Goal: Task Accomplishment & Management: Complete application form

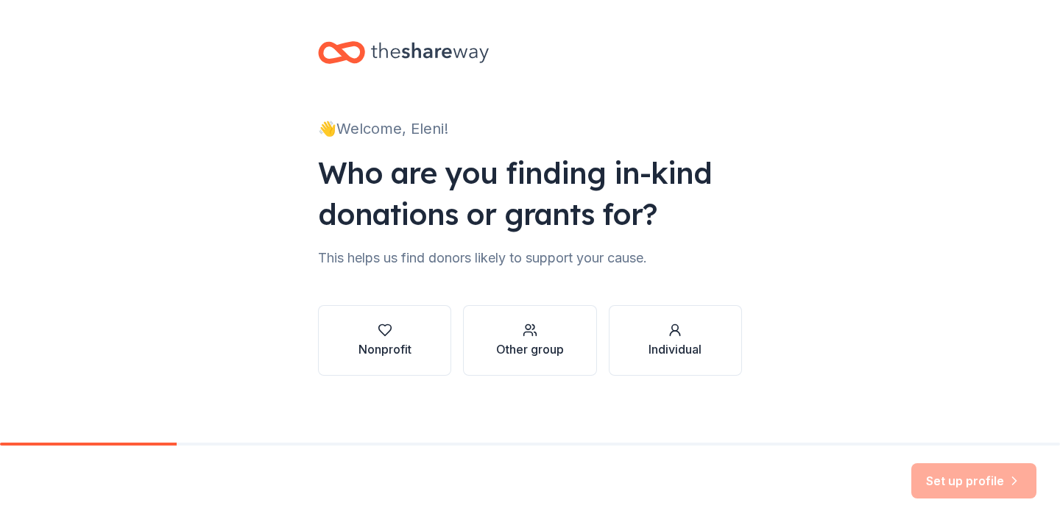
click at [559, 344] on div "Other group" at bounding box center [530, 350] width 68 height 18
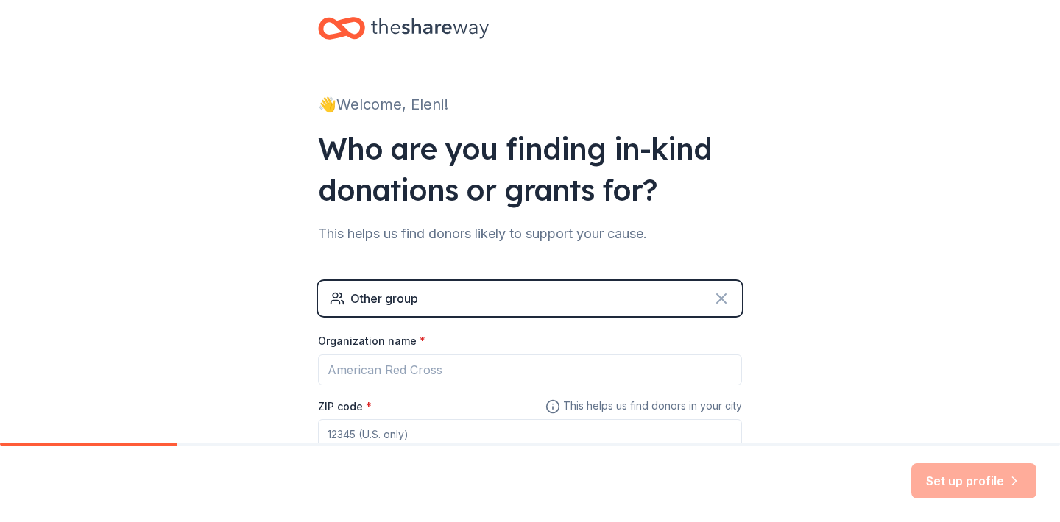
click at [722, 299] on icon at bounding box center [721, 298] width 9 height 9
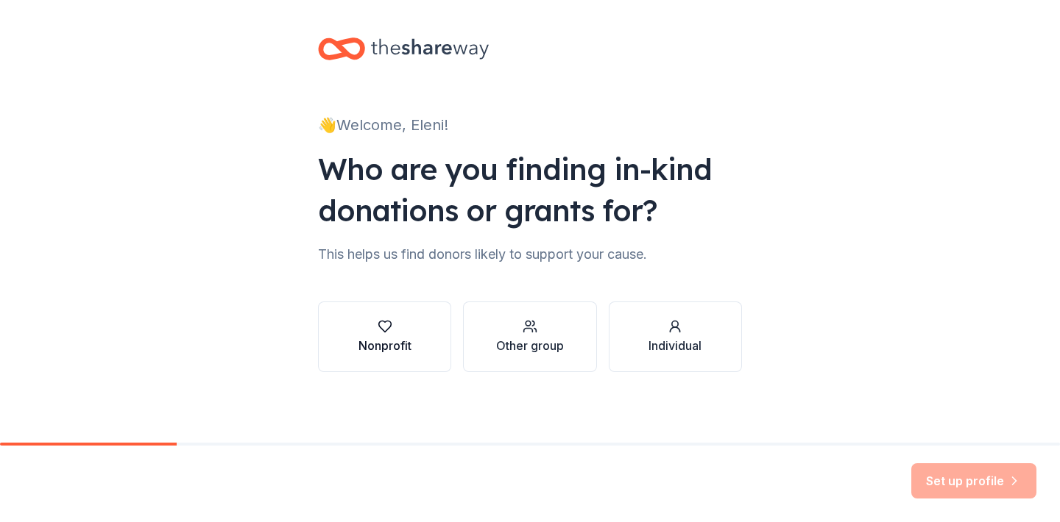
click at [387, 337] on div "Nonprofit" at bounding box center [384, 346] width 53 height 18
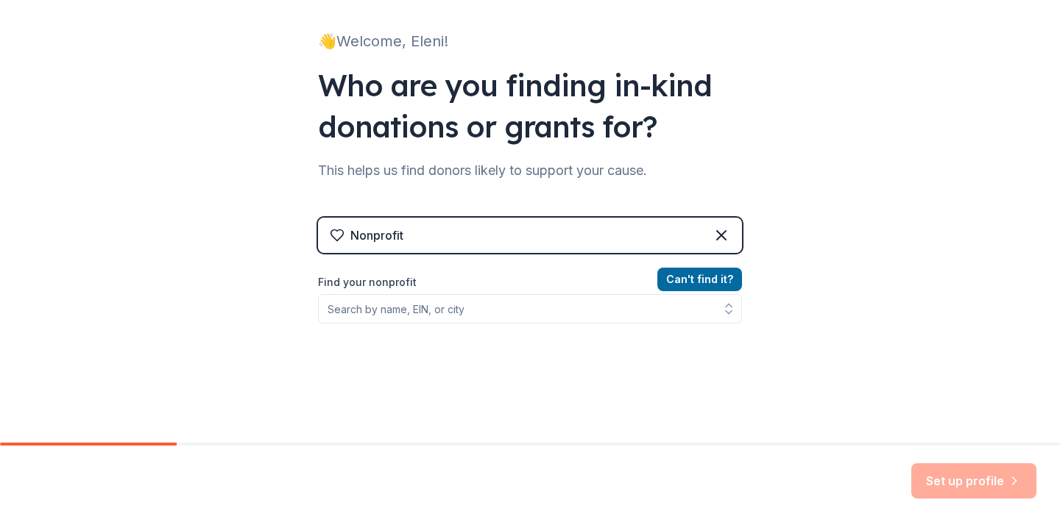
scroll to position [88, 0]
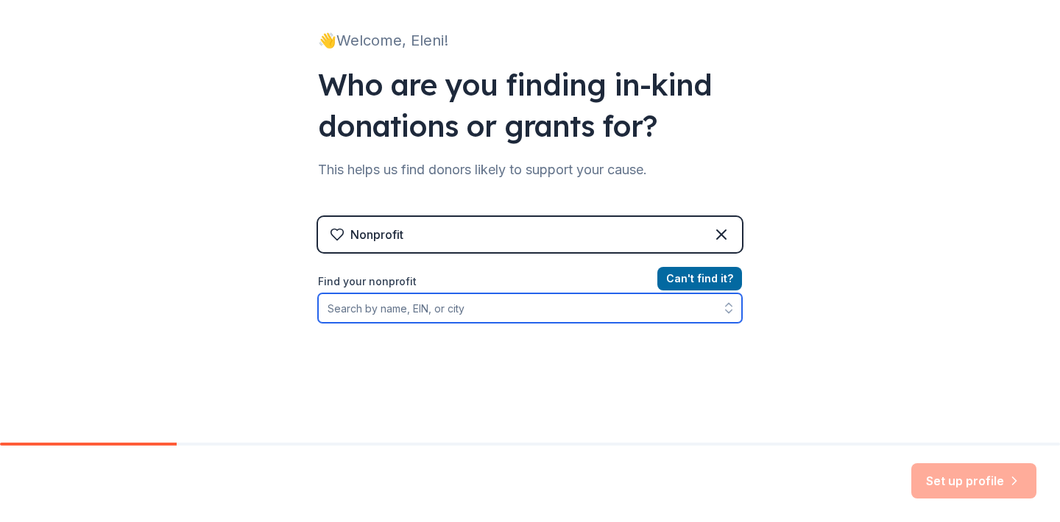
click at [496, 309] on input "Find your nonprofit" at bounding box center [530, 308] width 424 height 29
click at [511, 316] on input "Find your nonprofit" at bounding box center [530, 308] width 424 height 29
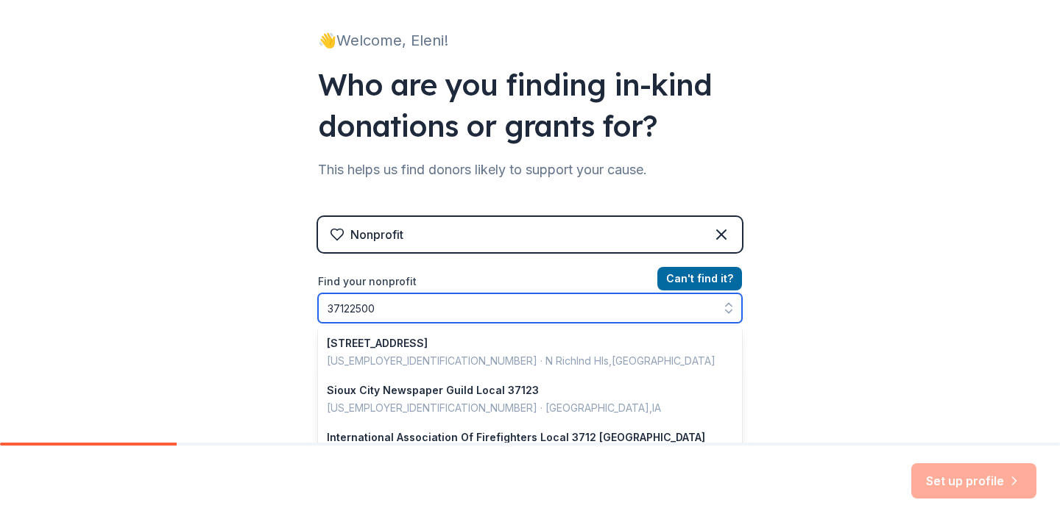
type input "371225002"
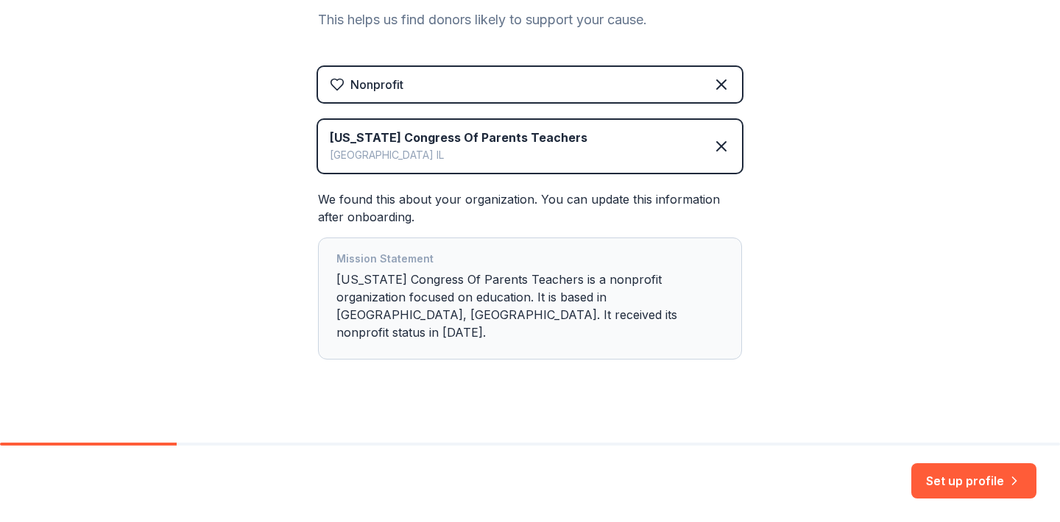
scroll to position [238, 0]
click at [947, 481] on button "Set up profile" at bounding box center [973, 481] width 125 height 35
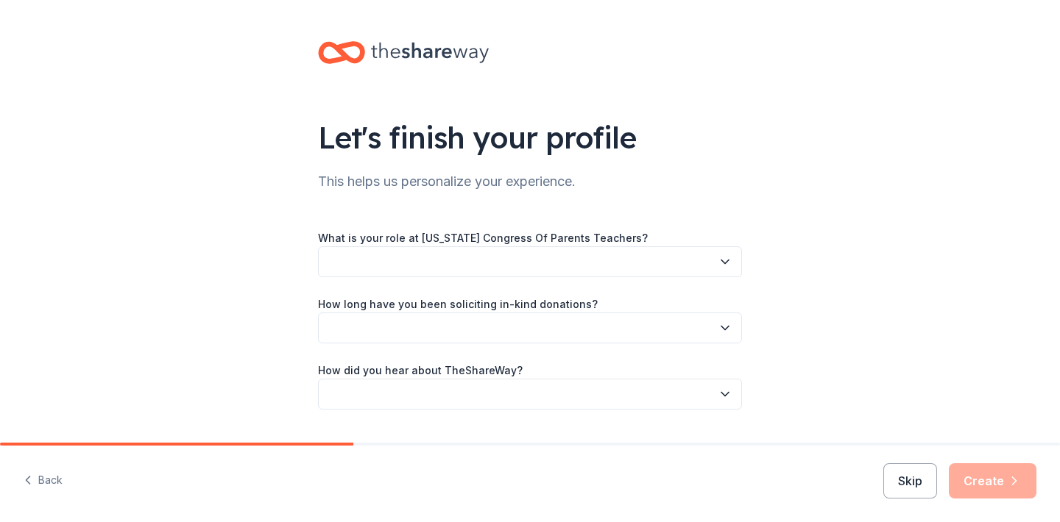
click at [603, 268] on button "button" at bounding box center [530, 262] width 424 height 31
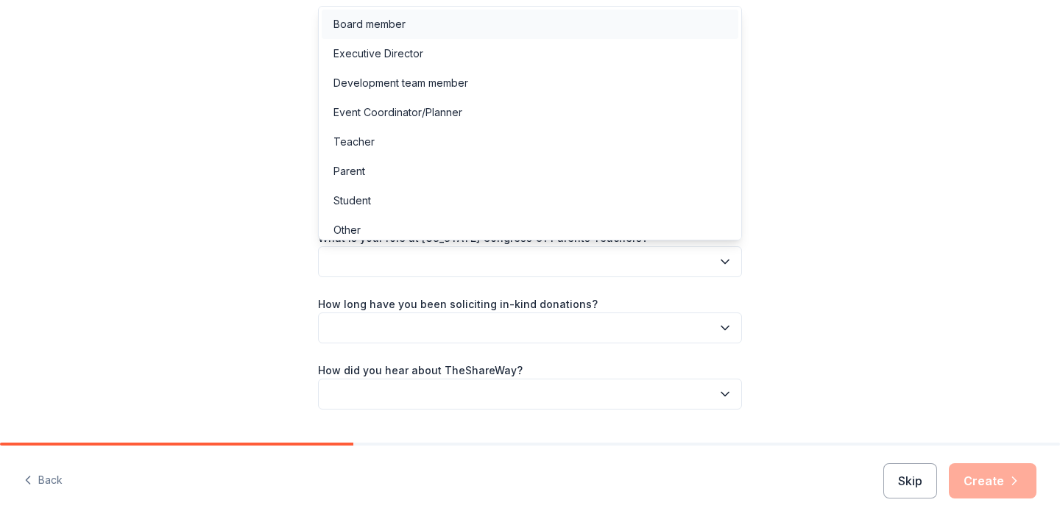
click at [546, 24] on div "Board member" at bounding box center [530, 24] width 417 height 29
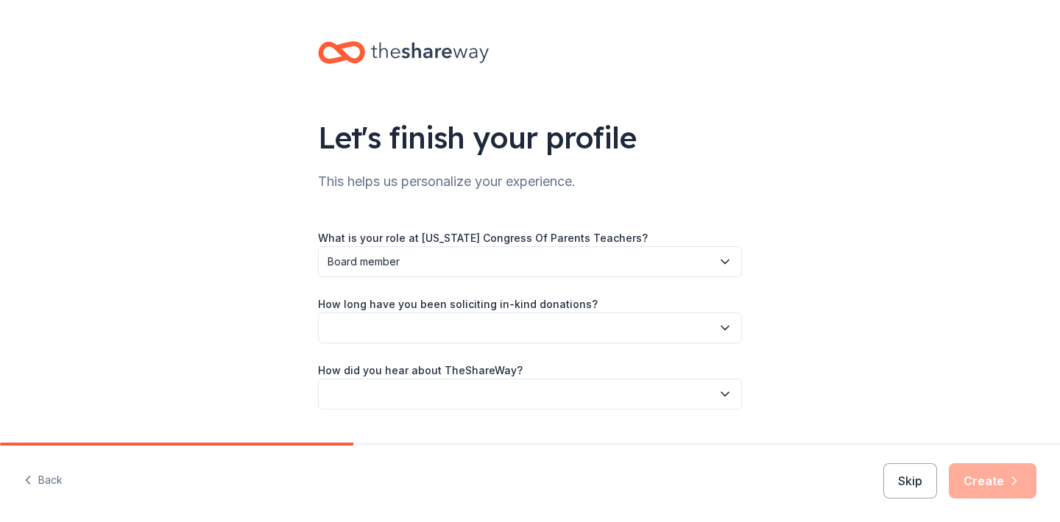
click at [528, 334] on button "button" at bounding box center [530, 328] width 424 height 31
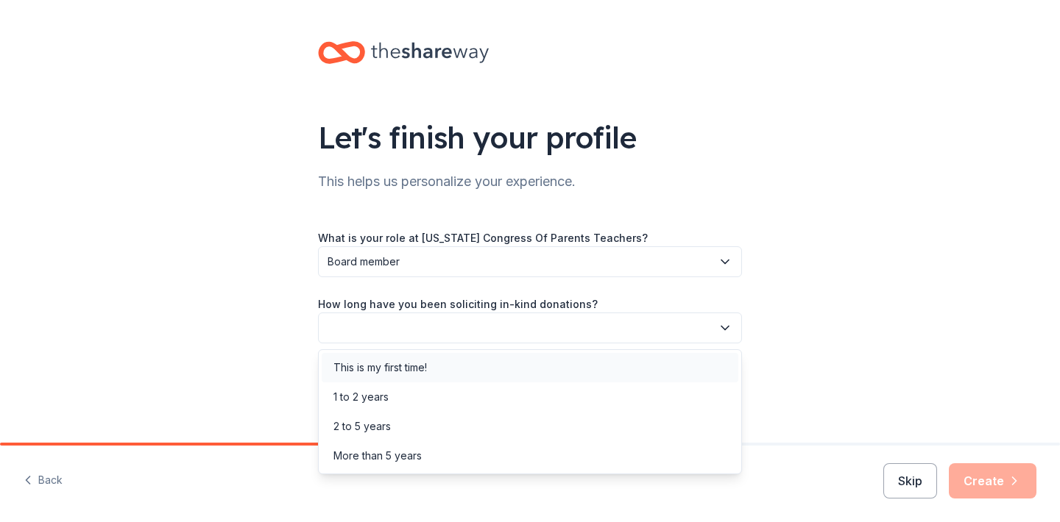
click at [518, 362] on div "This is my first time!" at bounding box center [530, 367] width 417 height 29
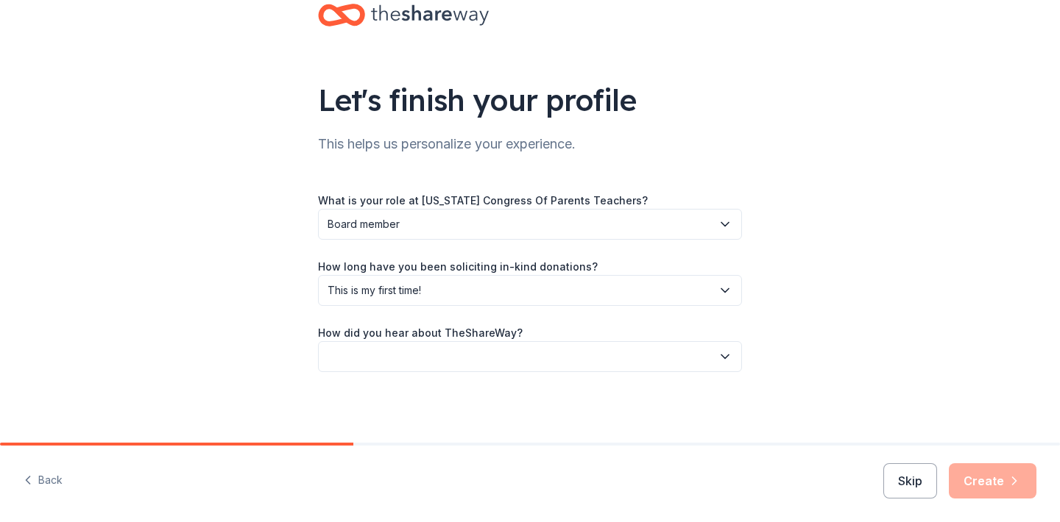
scroll to position [38, 0]
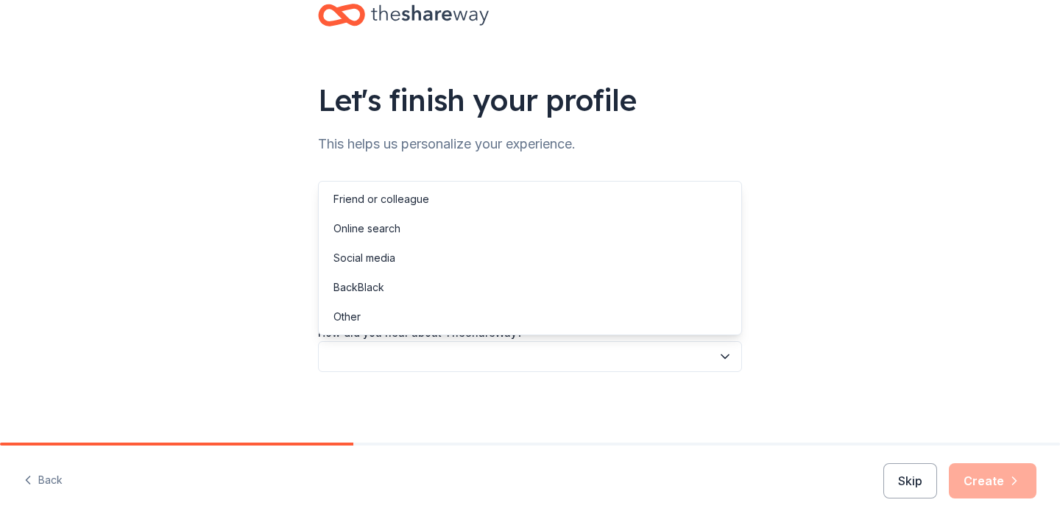
click at [516, 353] on button "button" at bounding box center [530, 356] width 424 height 31
click at [495, 231] on div "Online search" at bounding box center [530, 228] width 417 height 29
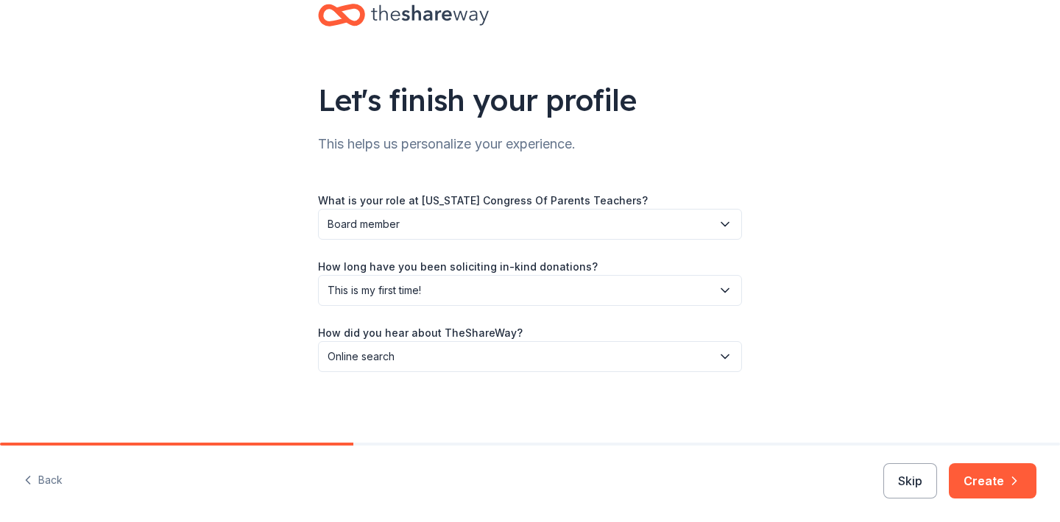
scroll to position [0, 0]
click at [980, 481] on button "Create" at bounding box center [993, 481] width 88 height 35
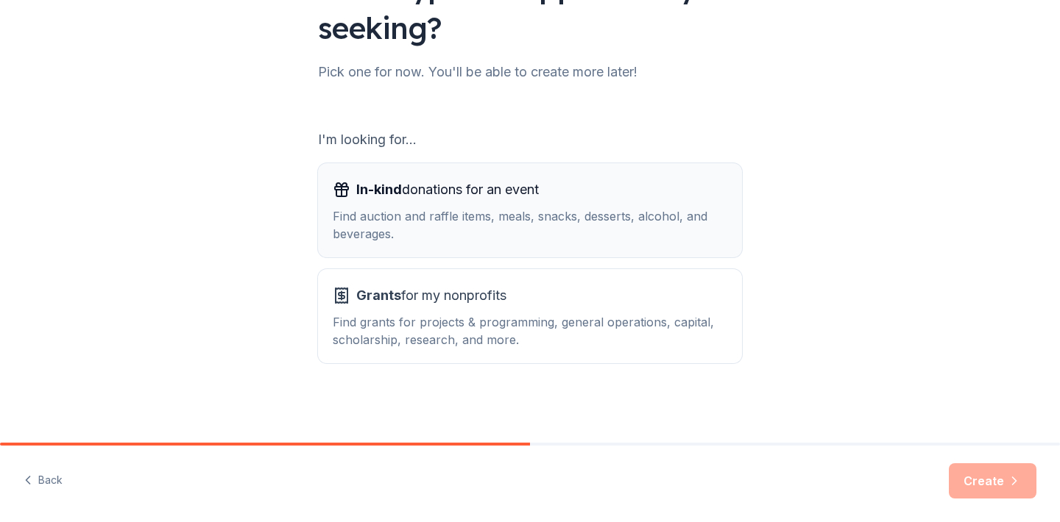
click at [592, 195] on div "In-kind donations for an event" at bounding box center [530, 190] width 394 height 24
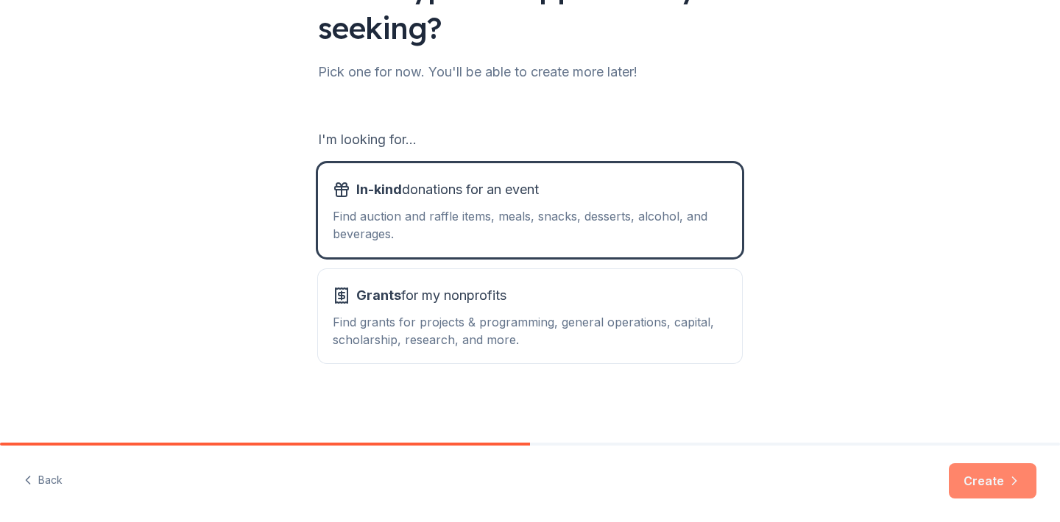
click at [978, 478] on button "Create" at bounding box center [993, 481] width 88 height 35
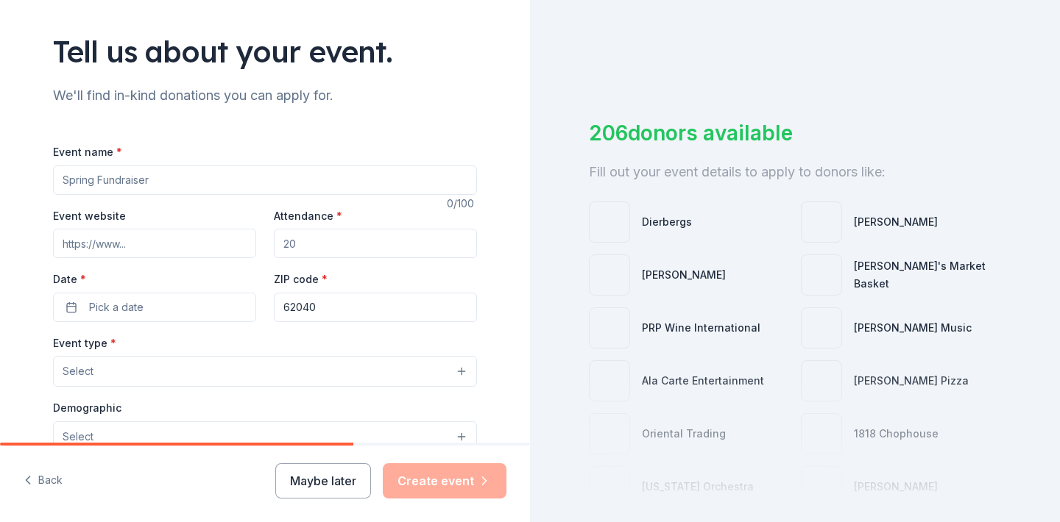
scroll to position [111, 0]
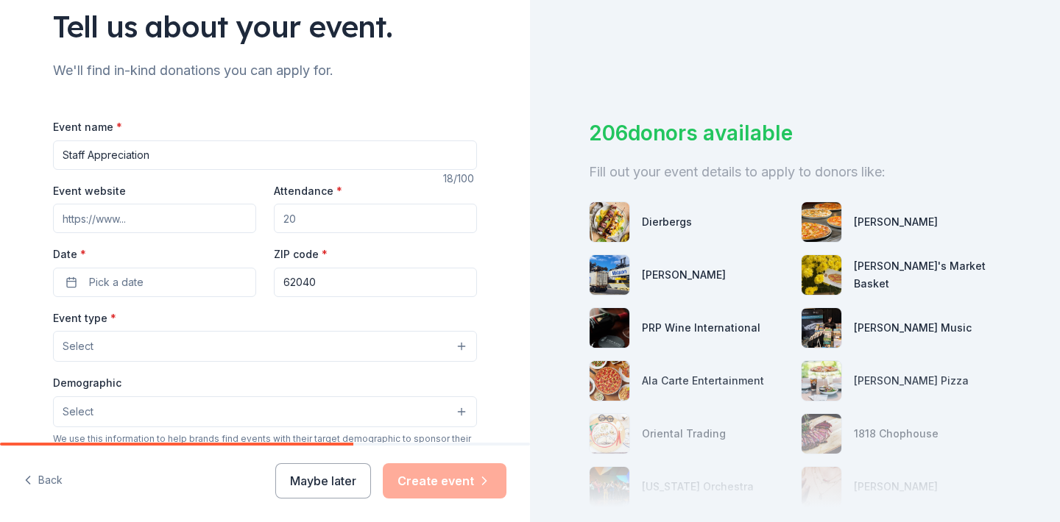
type input "Staff Appreciation"
click at [171, 212] on input "Event website" at bounding box center [154, 218] width 203 height 29
click at [362, 220] on input "Attendance *" at bounding box center [375, 218] width 203 height 29
type input "50"
click at [177, 277] on button "Pick a date" at bounding box center [154, 282] width 203 height 29
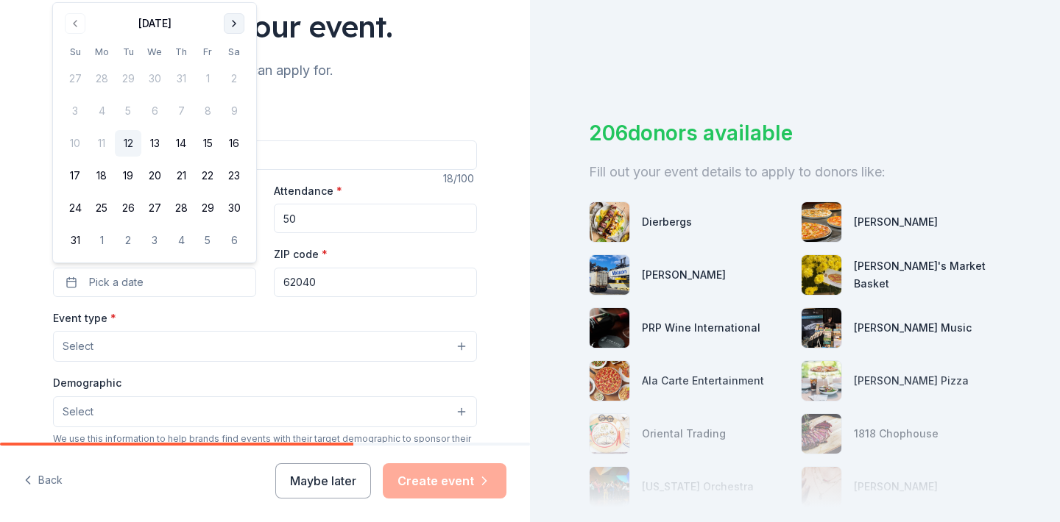
click at [234, 22] on button "Go to next month" at bounding box center [234, 23] width 21 height 21
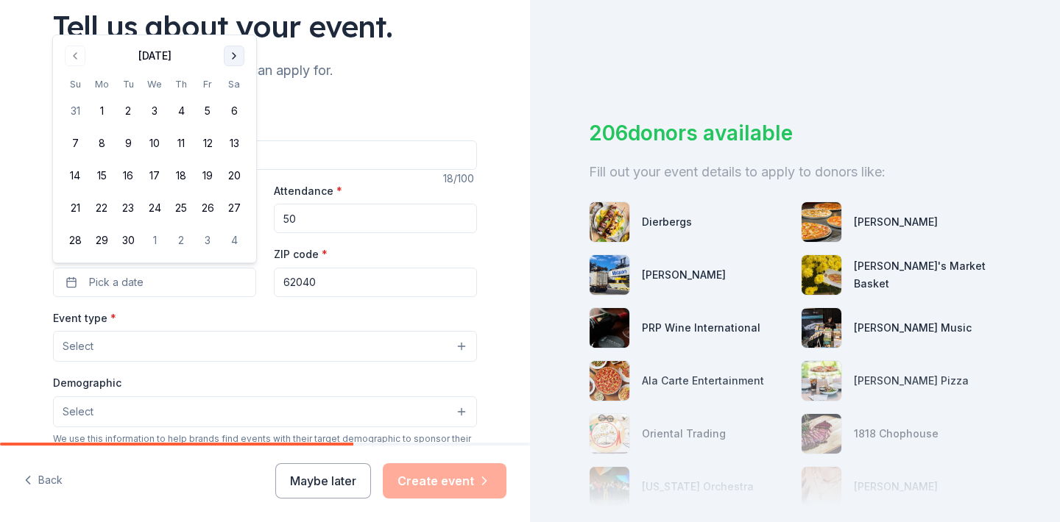
click at [230, 56] on button "Go to next month" at bounding box center [234, 56] width 21 height 21
click at [182, 113] on button "2" at bounding box center [181, 111] width 26 height 26
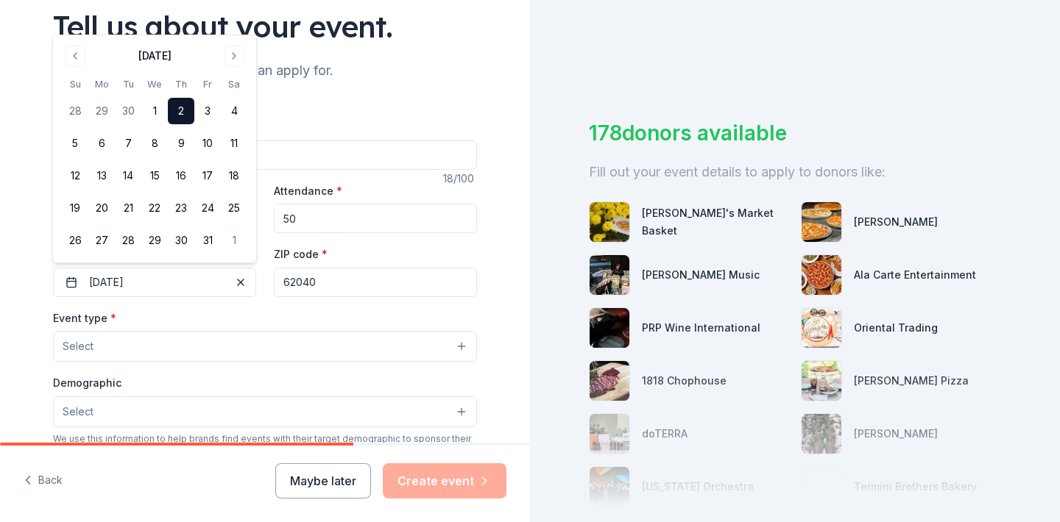
click at [226, 344] on button "Select" at bounding box center [265, 346] width 424 height 31
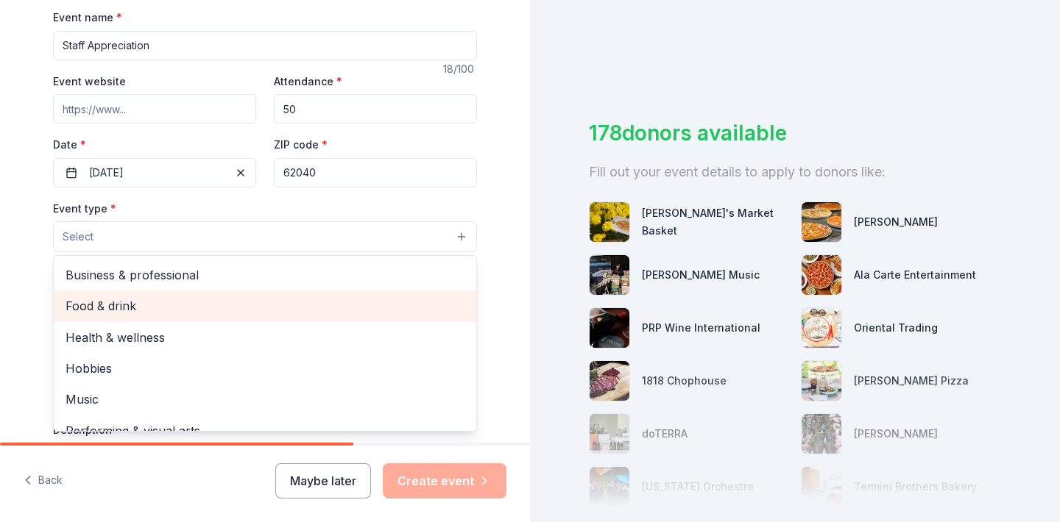
scroll to position [32, 0]
click at [224, 305] on span "Food & drink" at bounding box center [264, 305] width 399 height 19
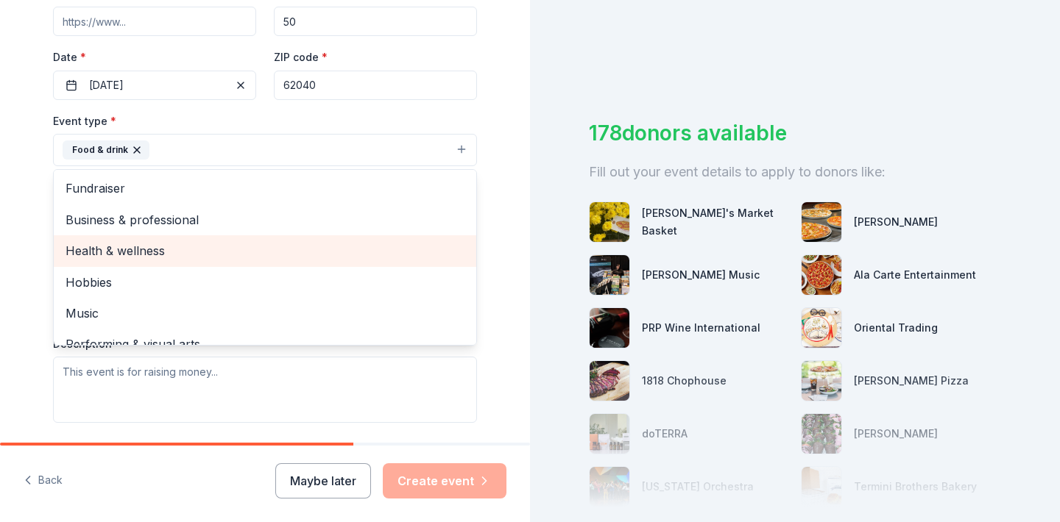
scroll to position [268, 0]
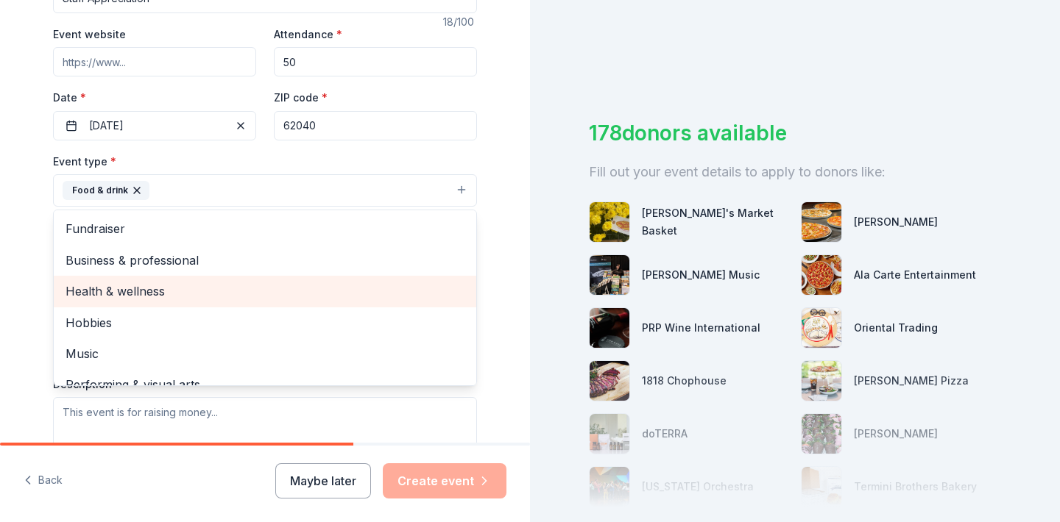
click at [208, 277] on div "Health & wellness" at bounding box center [265, 291] width 422 height 31
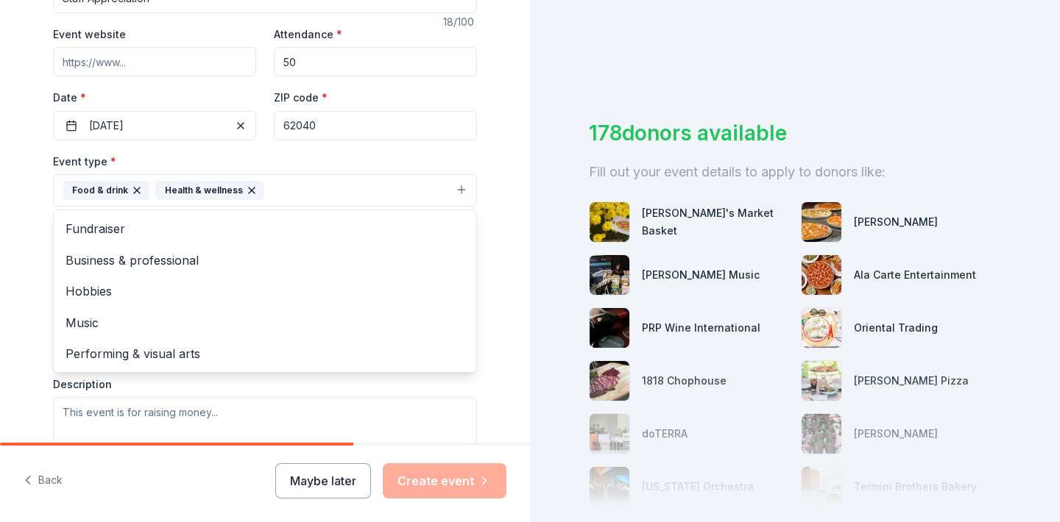
click at [7, 272] on div "Tell us about your event. We'll find in-kind donations you can apply for. Event…" at bounding box center [265, 222] width 530 height 981
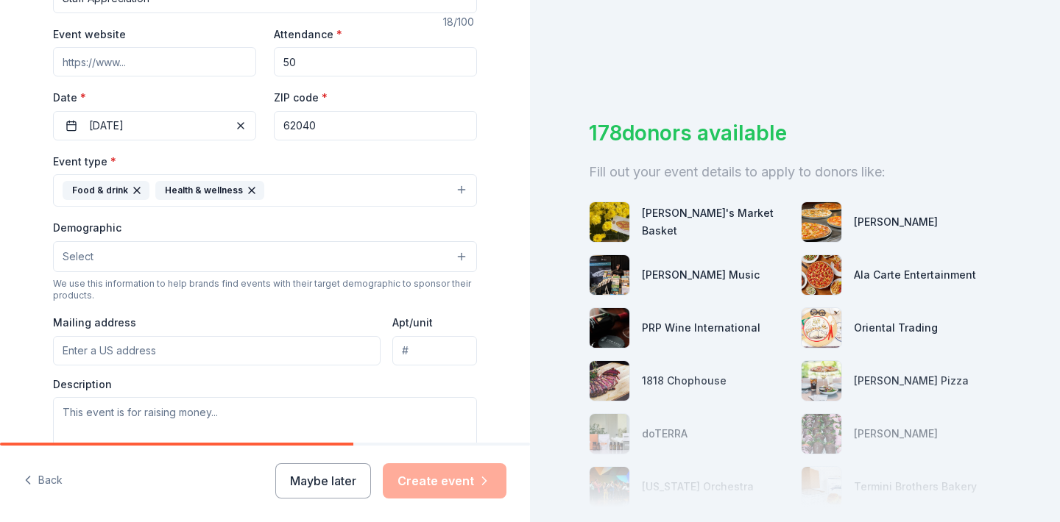
click at [163, 249] on button "Select" at bounding box center [265, 256] width 424 height 31
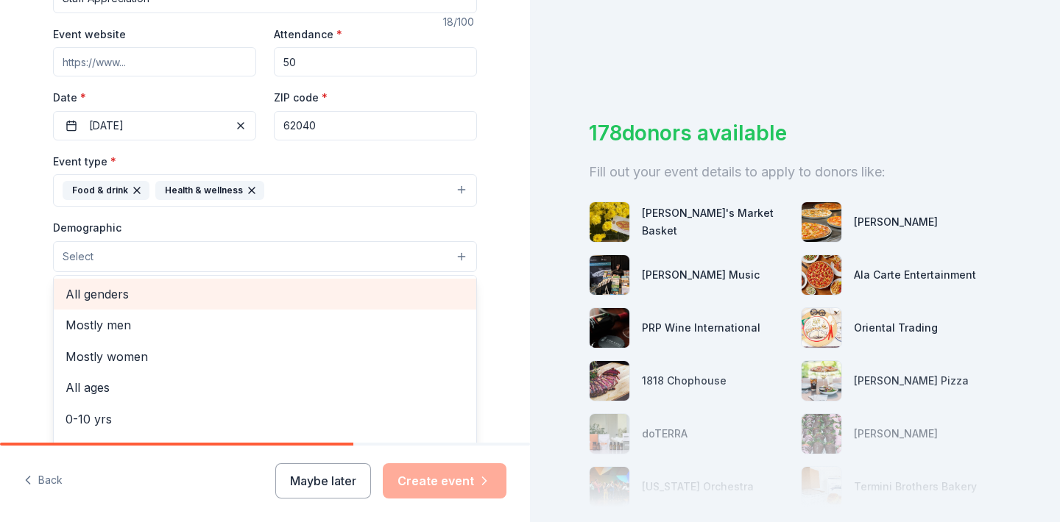
click at [159, 295] on span "All genders" at bounding box center [264, 294] width 399 height 19
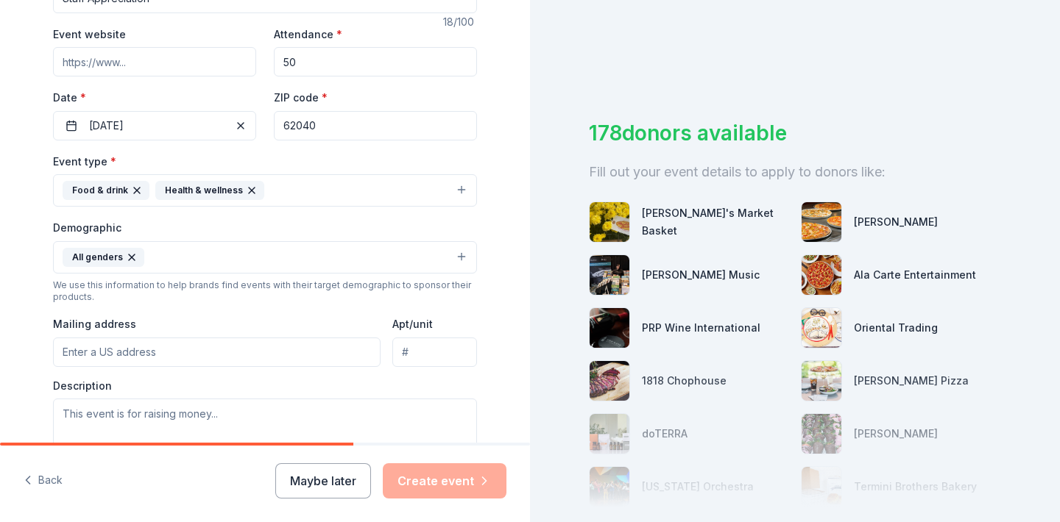
click at [130, 254] on icon "button" at bounding box center [132, 258] width 12 height 12
click at [131, 255] on button "Select" at bounding box center [265, 256] width 424 height 31
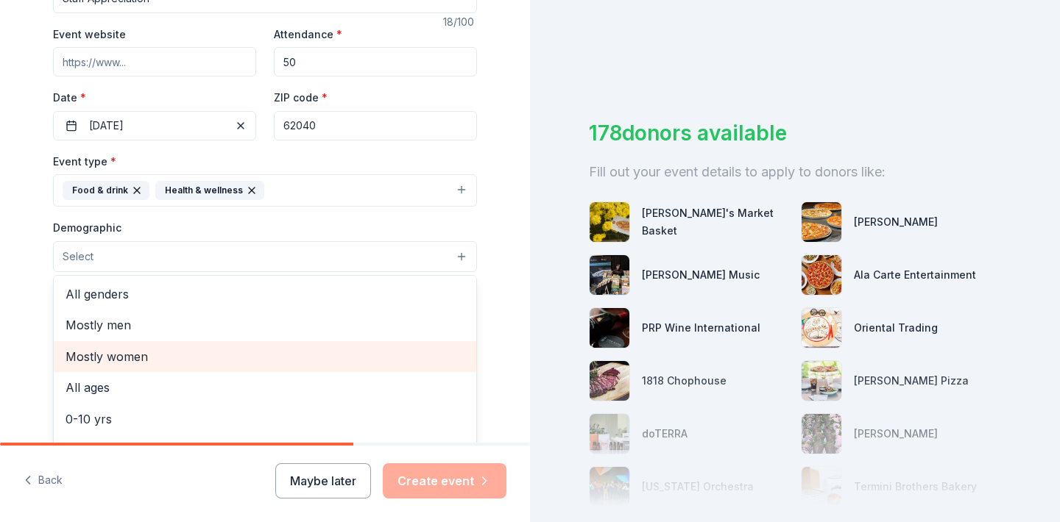
click at [127, 350] on span "Mostly women" at bounding box center [264, 356] width 399 height 19
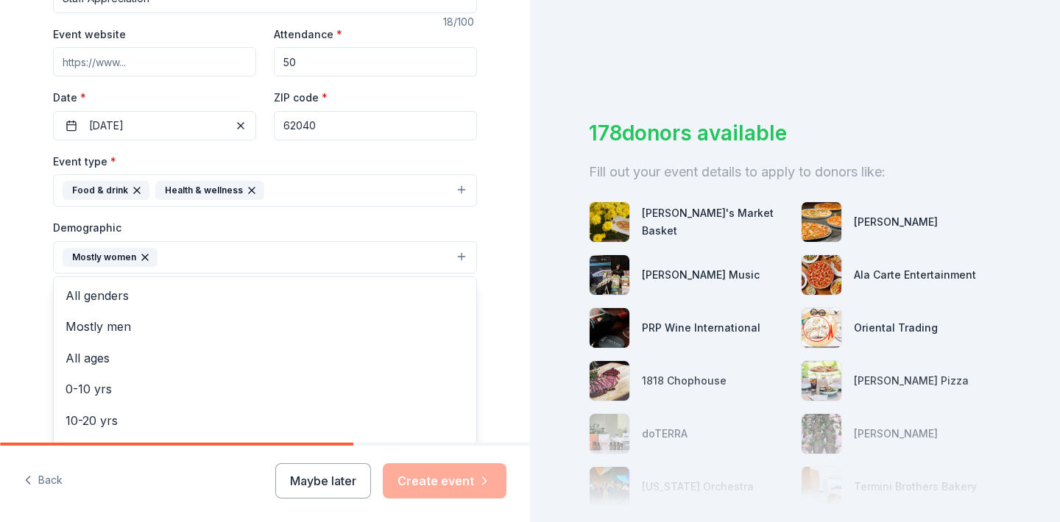
click at [4, 304] on div "Tell us about your event. We'll find in-kind donations you can apply for. Event…" at bounding box center [265, 223] width 530 height 982
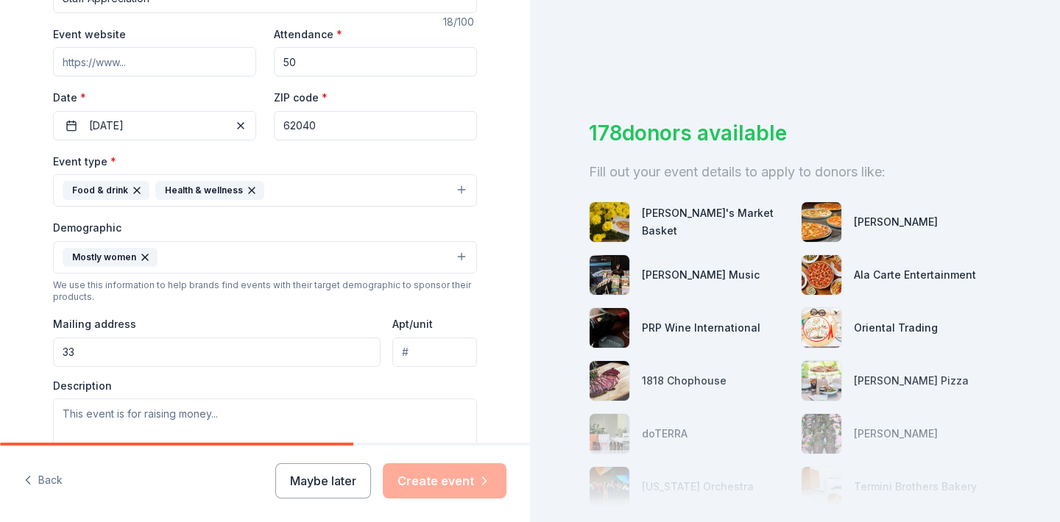
type input "3"
type input "2040 Johnson Road, Granite City, IL, 62040"
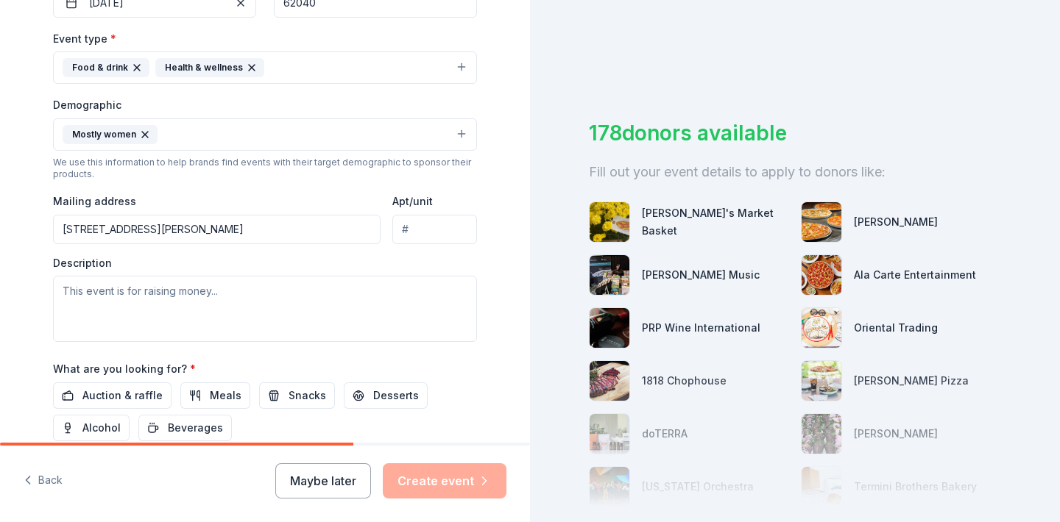
scroll to position [393, 0]
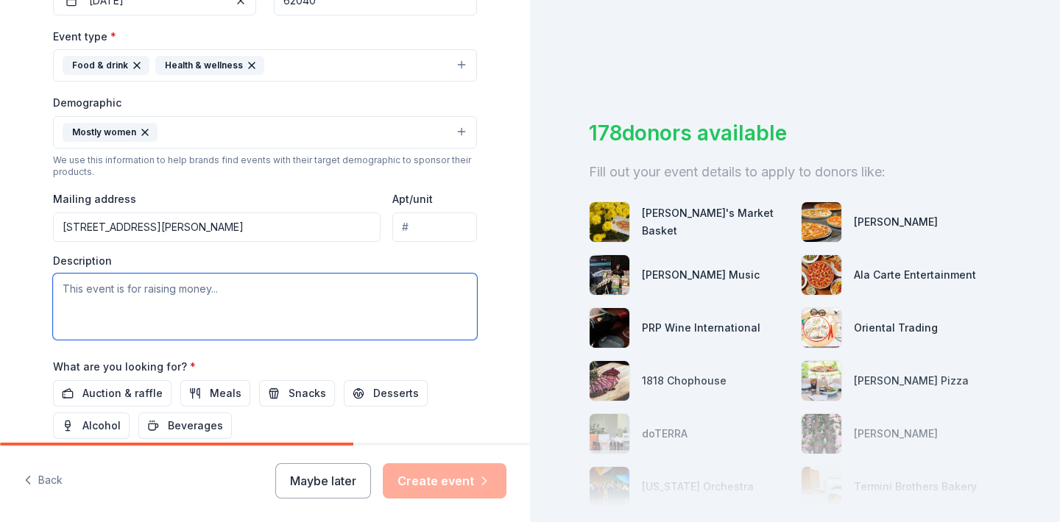
click at [193, 301] on textarea at bounding box center [265, 307] width 424 height 66
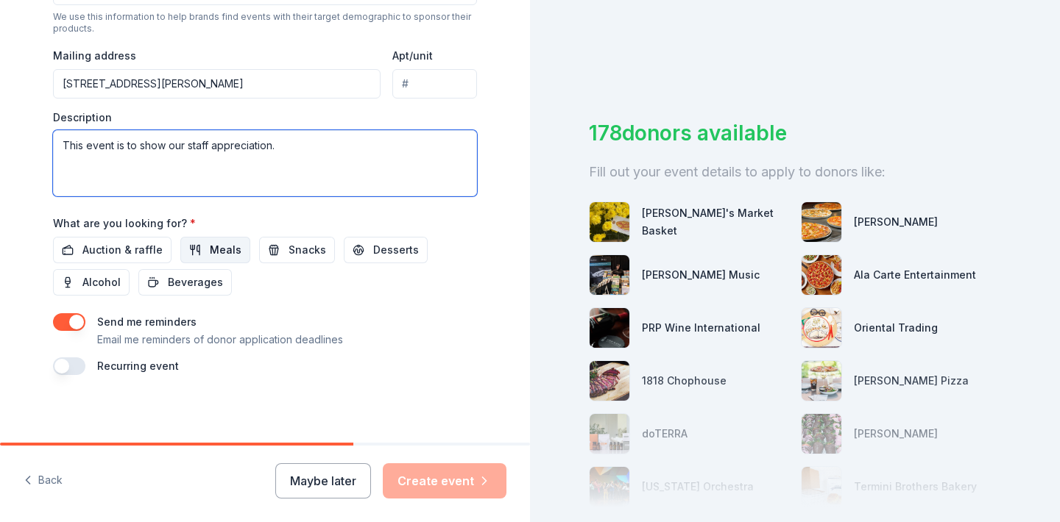
scroll to position [536, 0]
type textarea "This event is to show our staff appreciation."
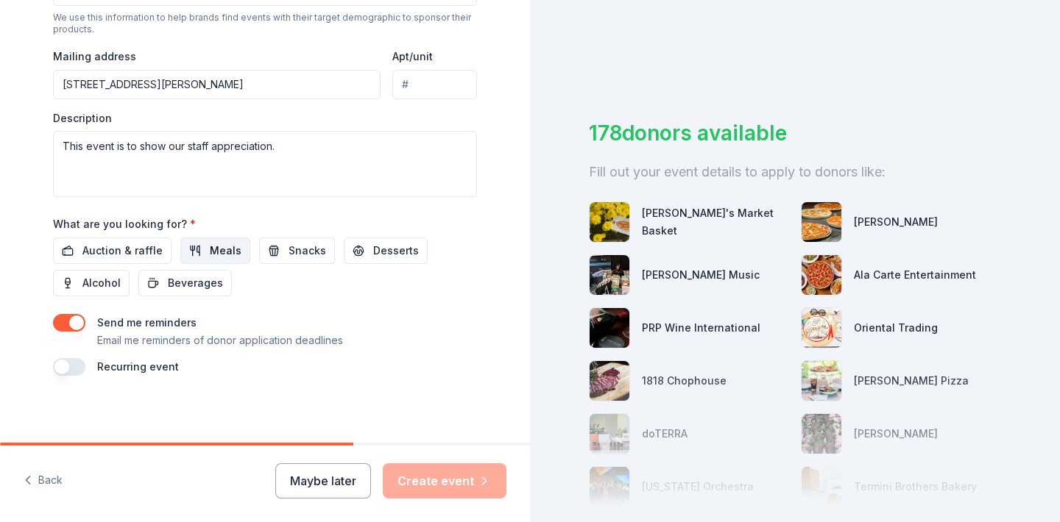
click at [196, 245] on button "Meals" at bounding box center [215, 251] width 70 height 26
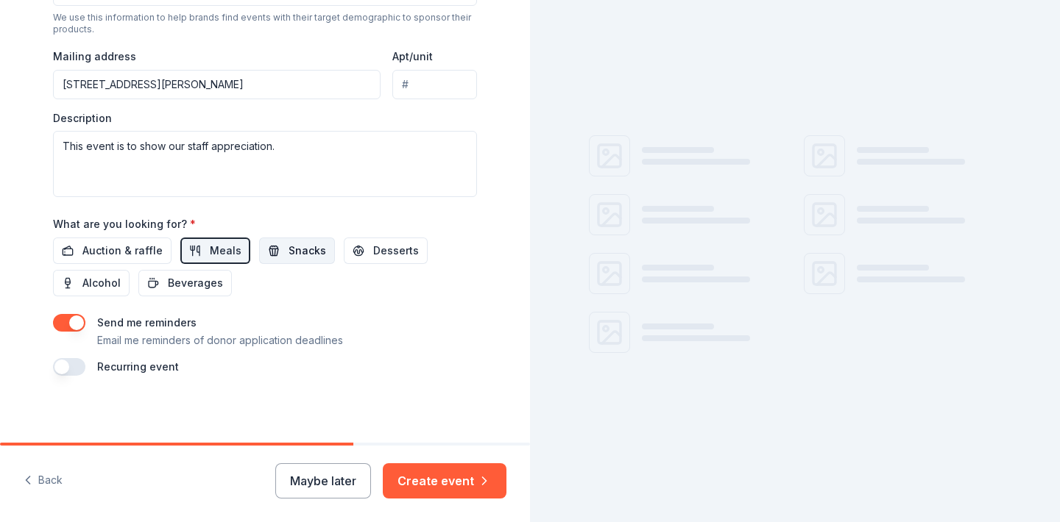
click at [288, 247] on span "Snacks" at bounding box center [307, 251] width 38 height 18
click at [214, 278] on span "Beverages" at bounding box center [195, 283] width 55 height 18
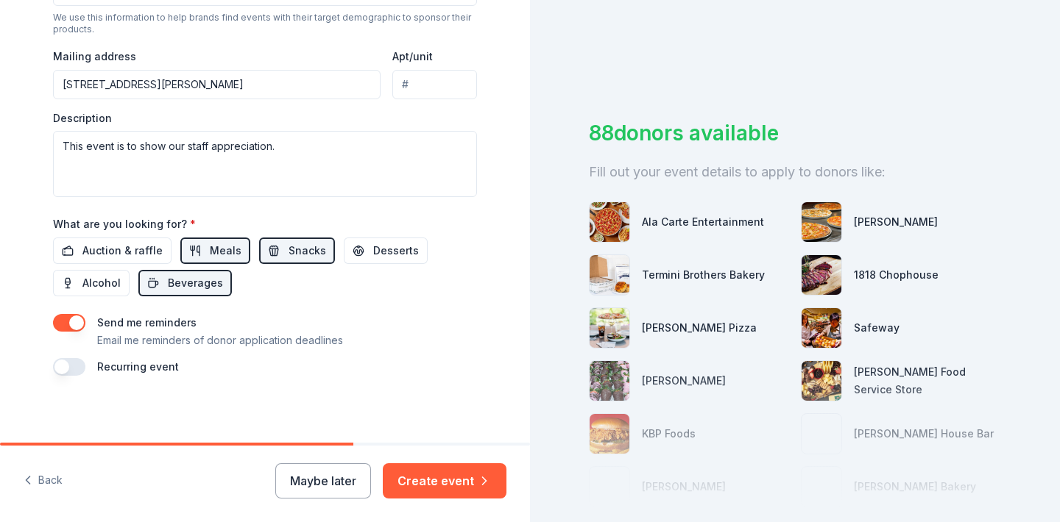
click at [76, 322] on button "button" at bounding box center [69, 323] width 32 height 18
click at [71, 366] on button "button" at bounding box center [69, 367] width 32 height 18
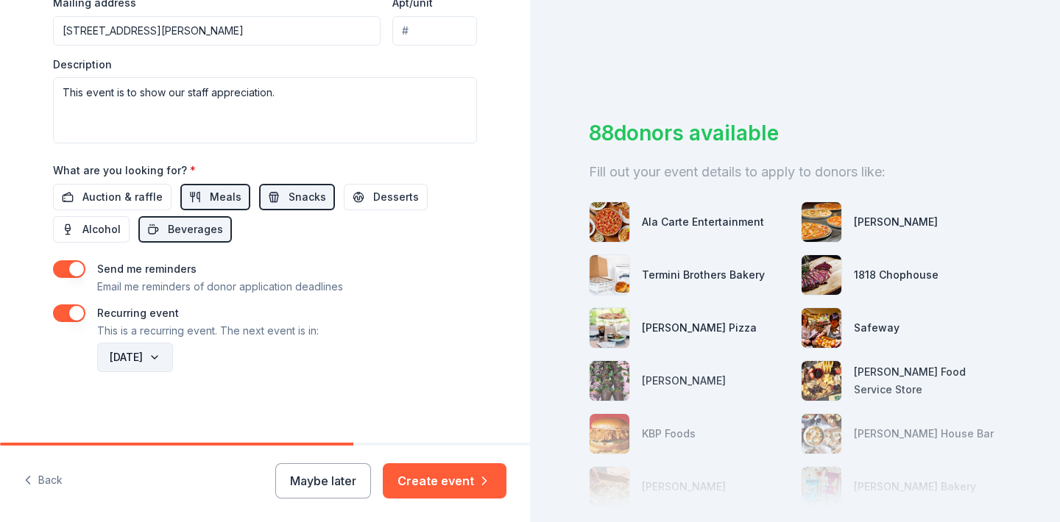
scroll to position [589, 0]
click at [173, 355] on button "October 2026" at bounding box center [135, 358] width 76 height 29
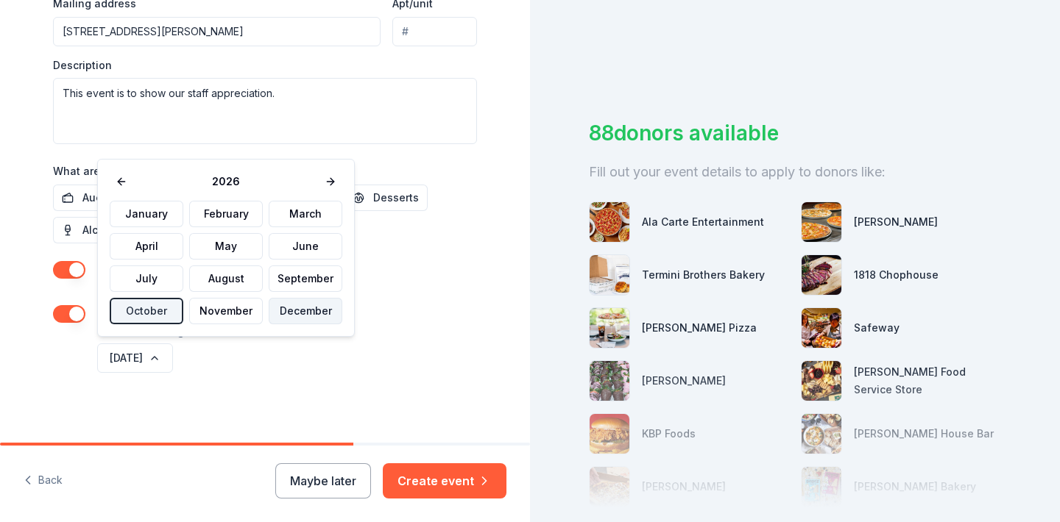
click at [297, 319] on button "December" at bounding box center [306, 311] width 74 height 26
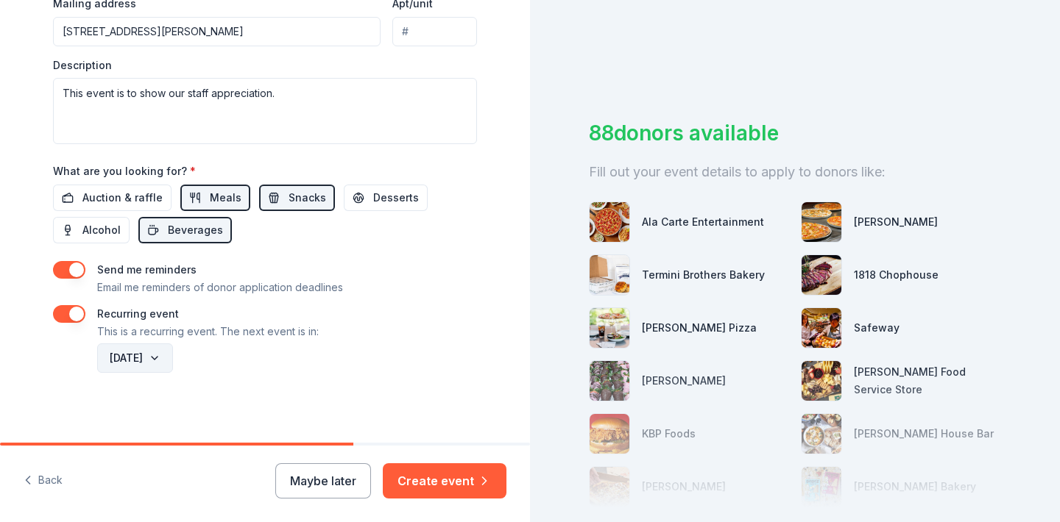
click at [173, 350] on button "December 2026" at bounding box center [135, 358] width 76 height 29
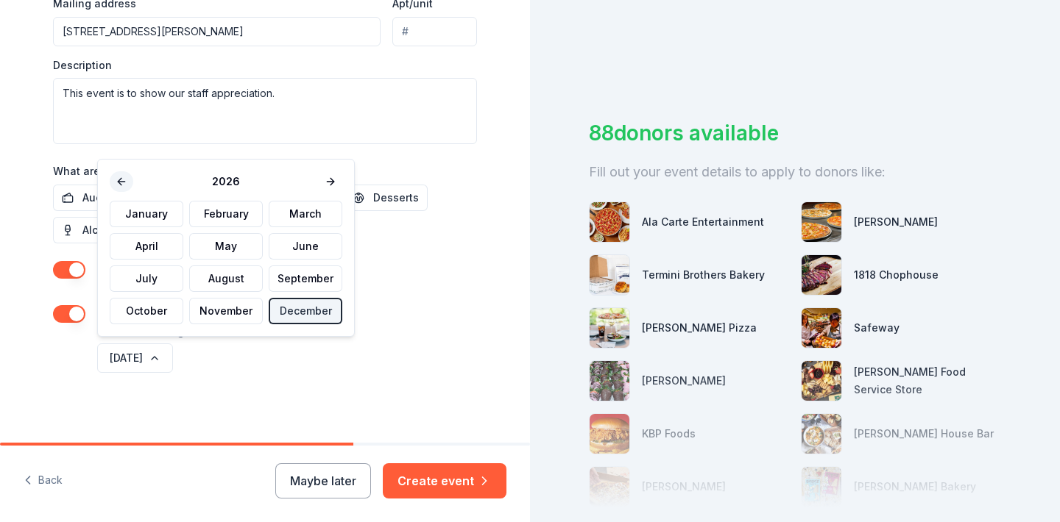
click at [120, 174] on button at bounding box center [122, 181] width 24 height 21
click at [308, 311] on button "December" at bounding box center [306, 311] width 74 height 26
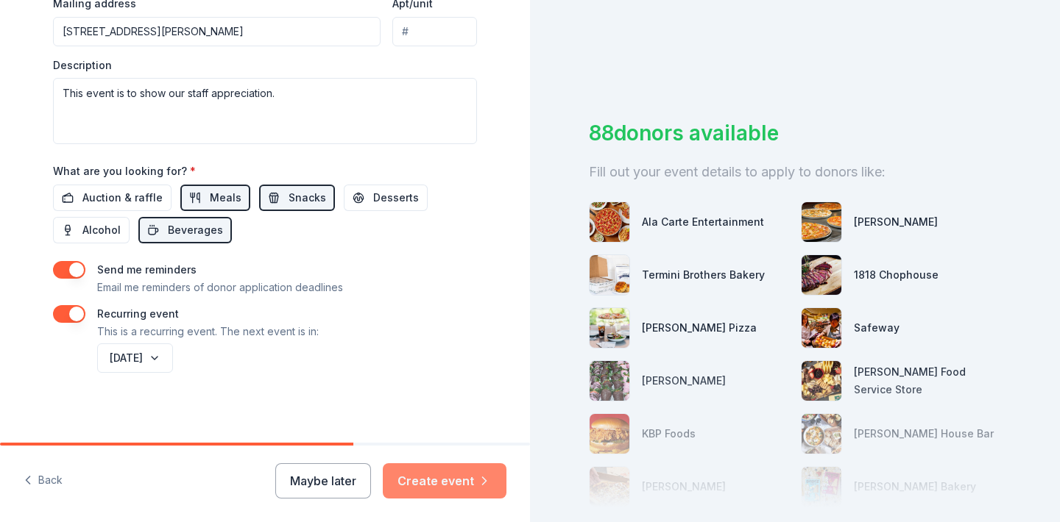
click at [457, 482] on button "Create event" at bounding box center [445, 481] width 124 height 35
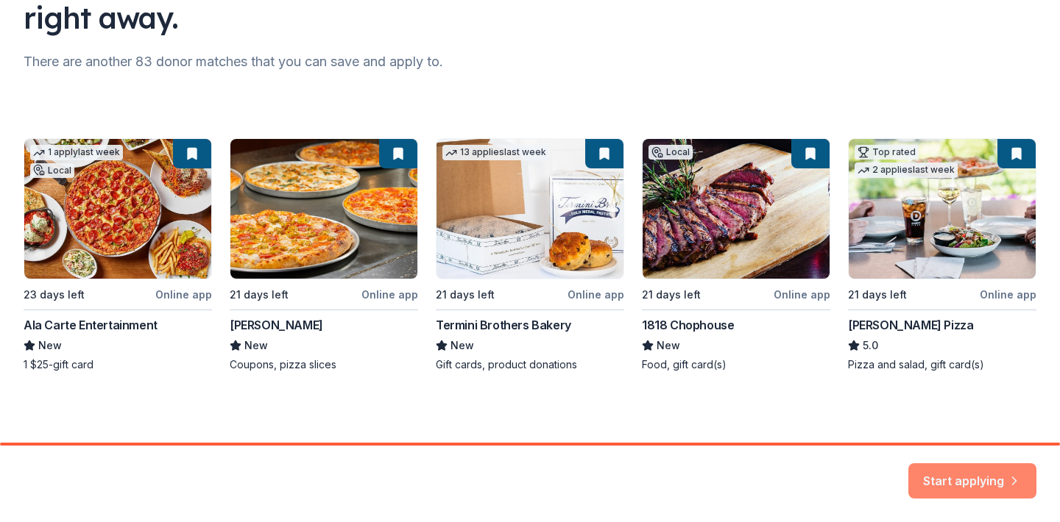
click at [977, 469] on button "Start applying" at bounding box center [972, 472] width 128 height 35
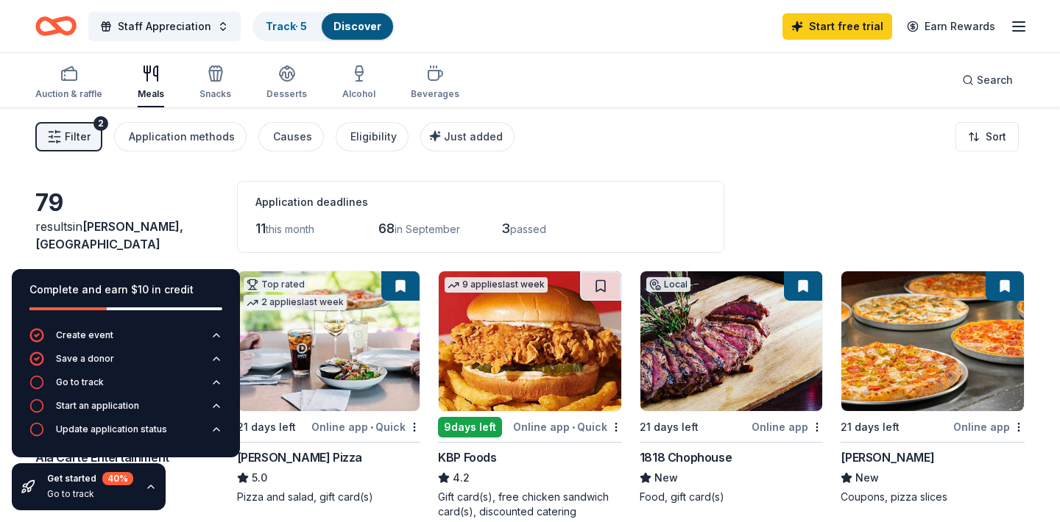
click at [600, 125] on div "Filter 2 Application methods Causes Eligibility Just added Sort" at bounding box center [530, 136] width 1060 height 59
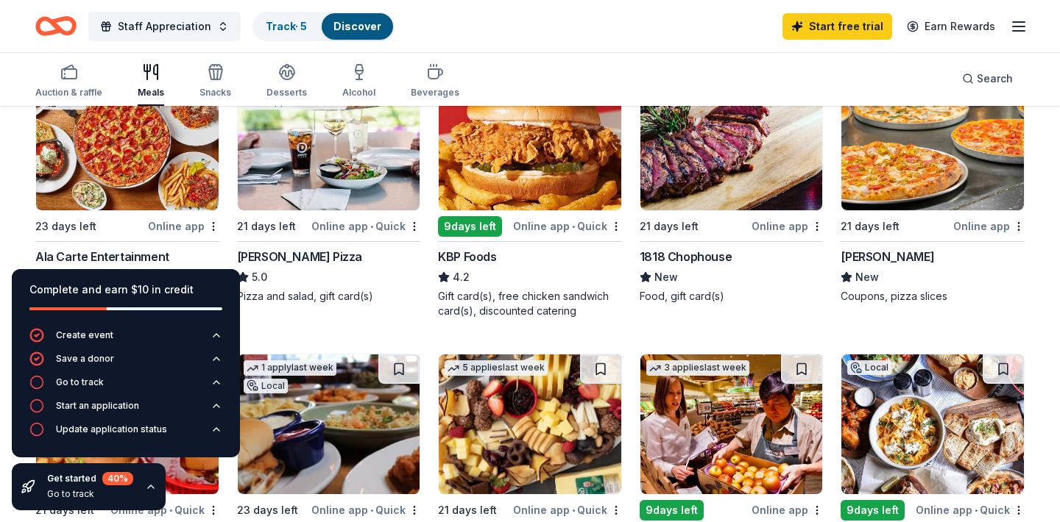
scroll to position [202, 0]
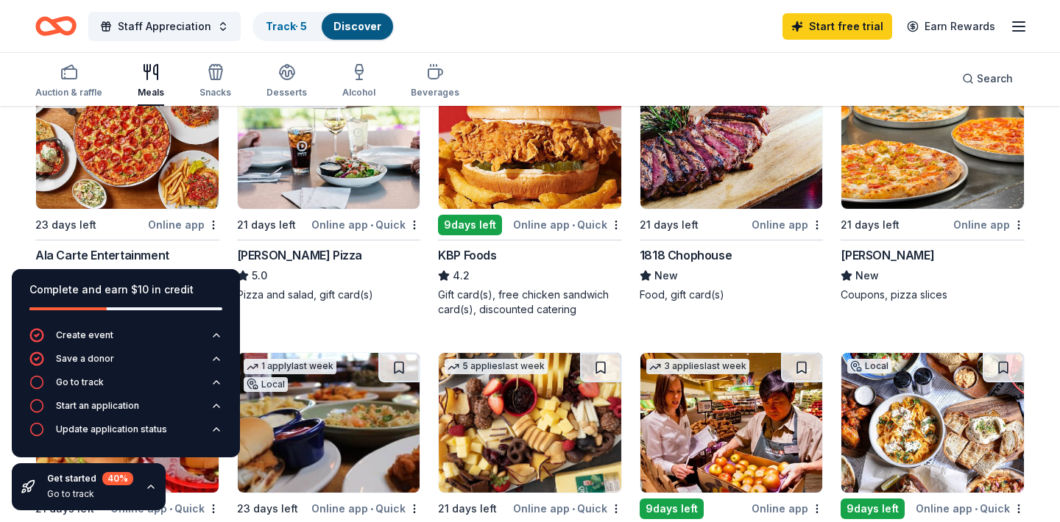
click at [154, 488] on icon "button" at bounding box center [151, 487] width 12 height 12
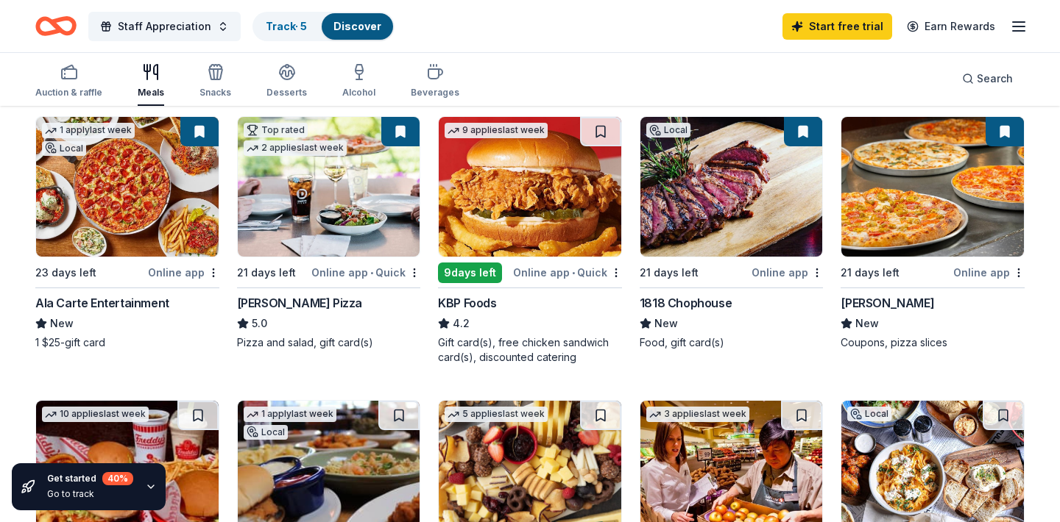
scroll to position [151, 0]
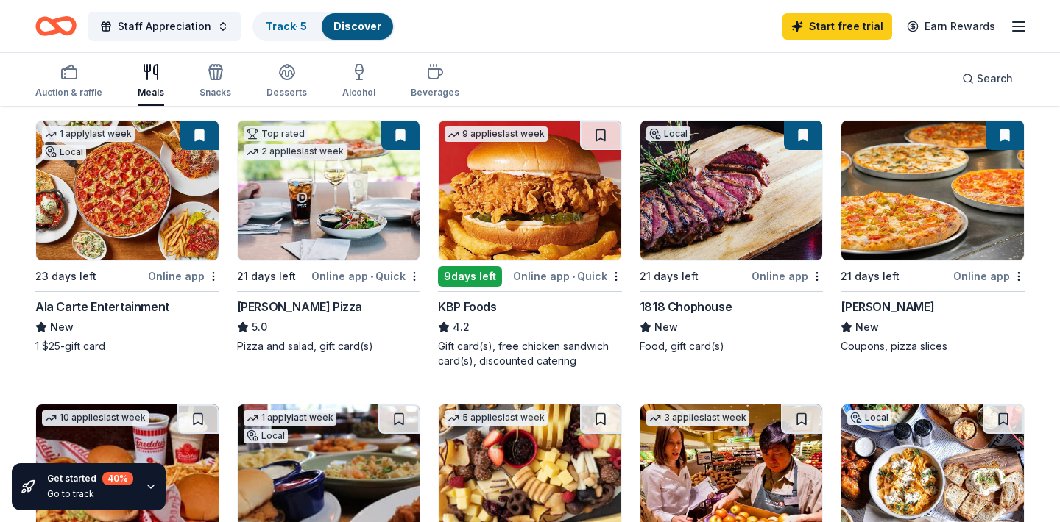
click at [358, 180] on img at bounding box center [329, 191] width 183 height 140
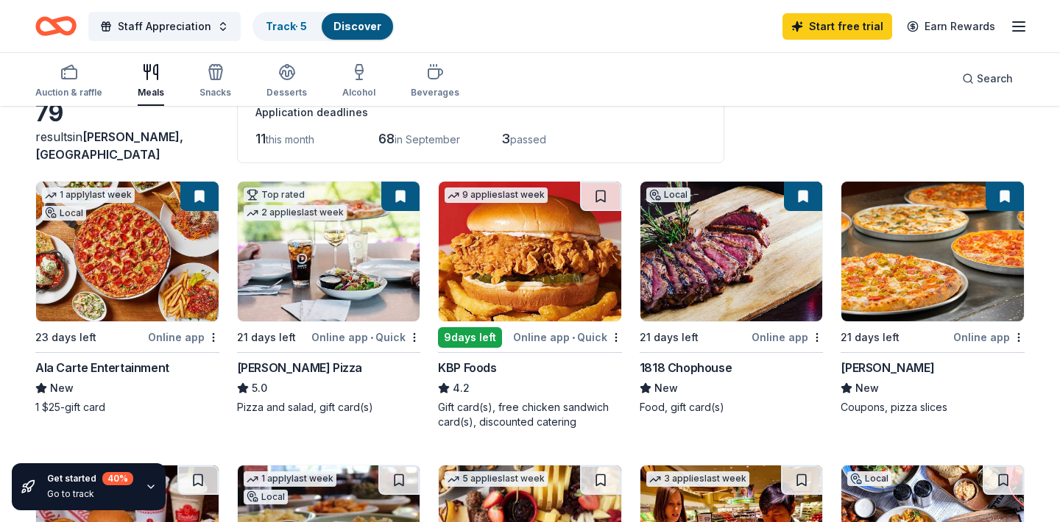
scroll to position [15, 0]
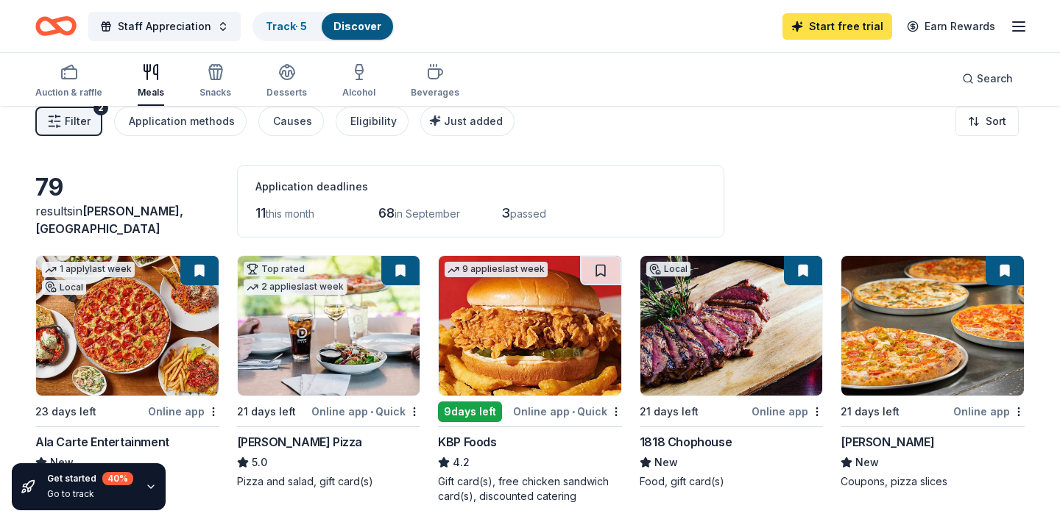
click at [849, 26] on link "Start free trial" at bounding box center [837, 26] width 110 height 26
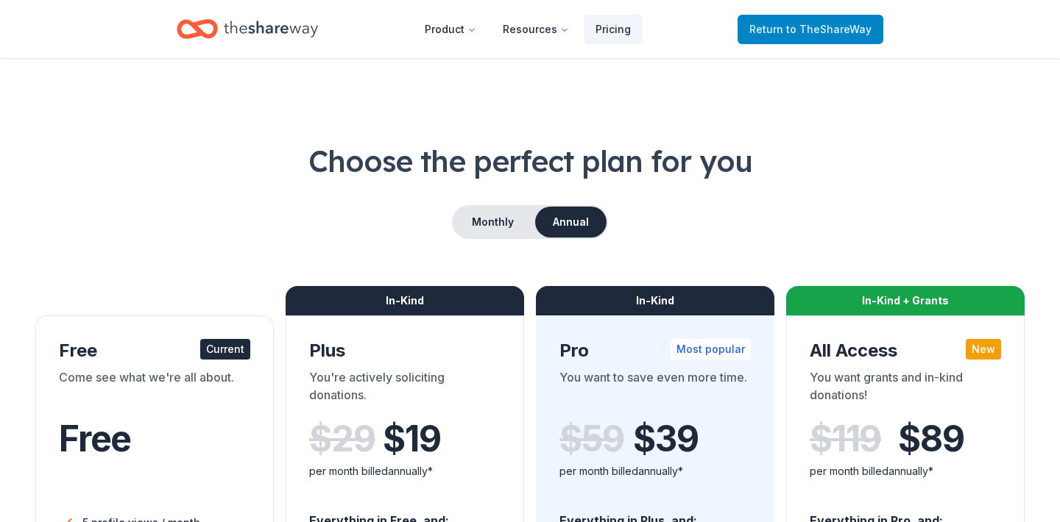
click at [812, 24] on span "to TheShareWay" at bounding box center [828, 29] width 85 height 13
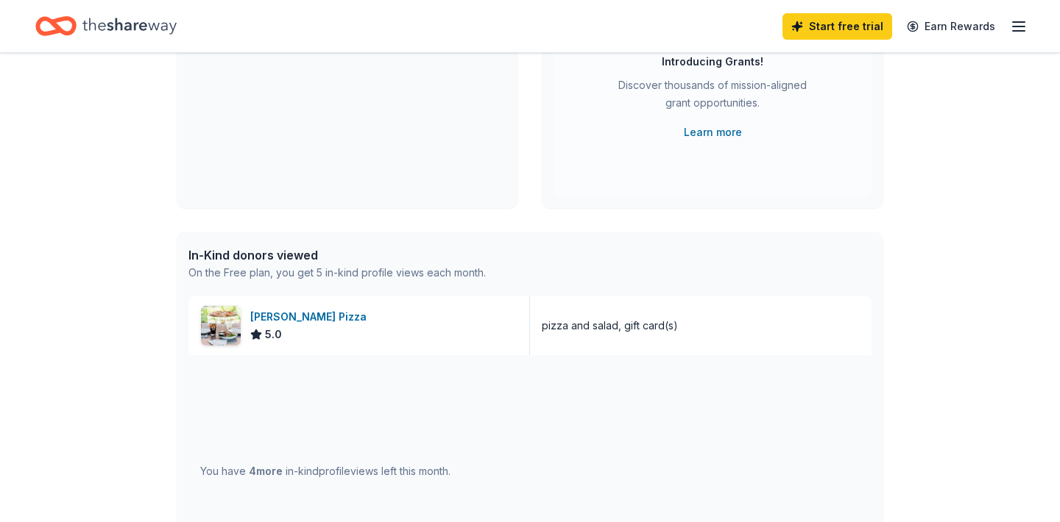
scroll to position [210, 0]
click at [349, 325] on div "Dewey's Pizza 5.0" at bounding box center [358, 325] width 341 height 59
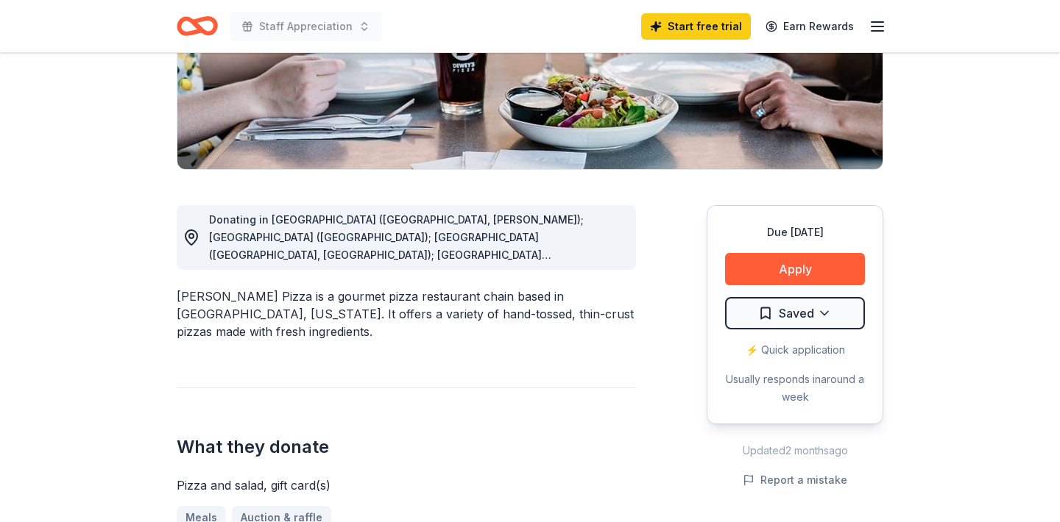
scroll to position [278, 0]
click at [798, 263] on button "Apply" at bounding box center [795, 268] width 140 height 32
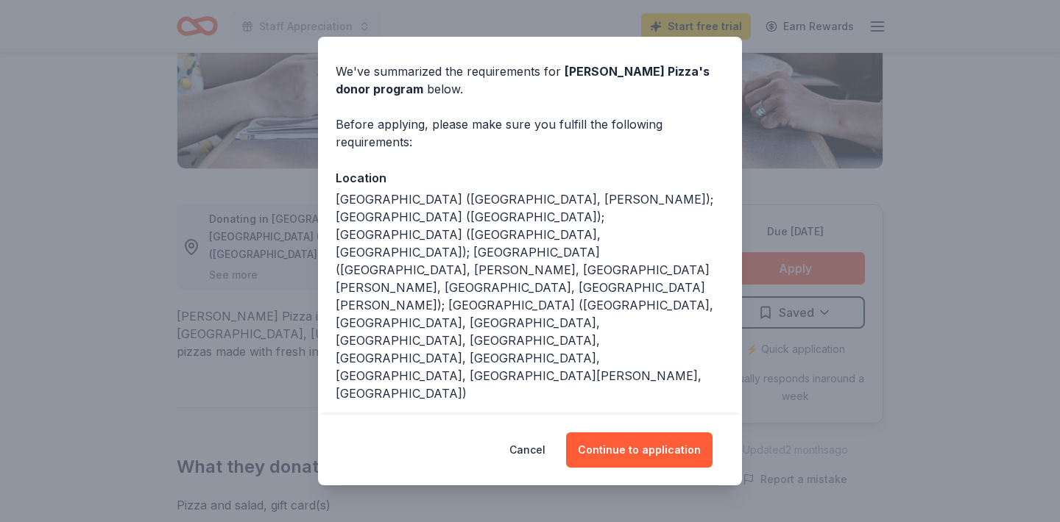
scroll to position [45, 0]
click at [642, 456] on button "Continue to application" at bounding box center [639, 450] width 146 height 35
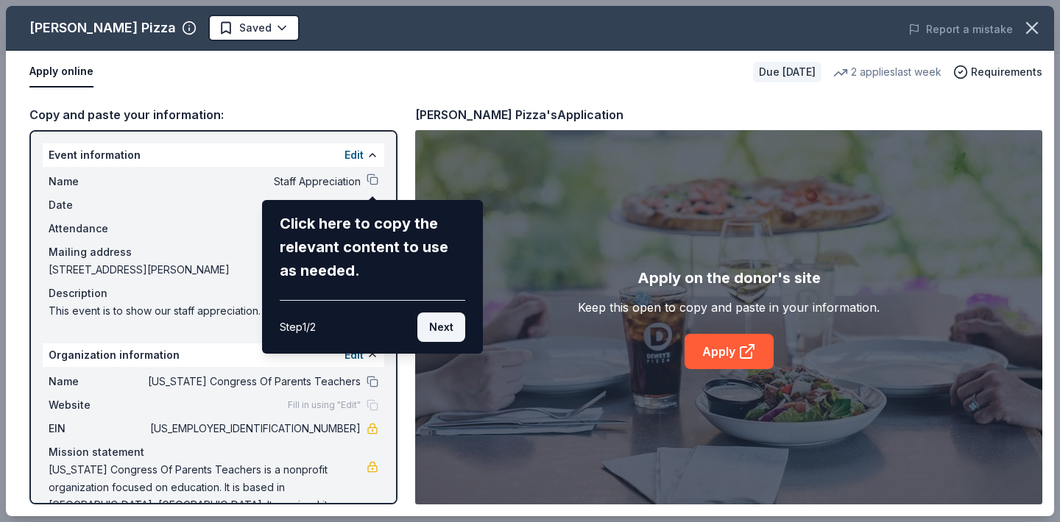
click at [441, 325] on button "Next" at bounding box center [441, 327] width 48 height 29
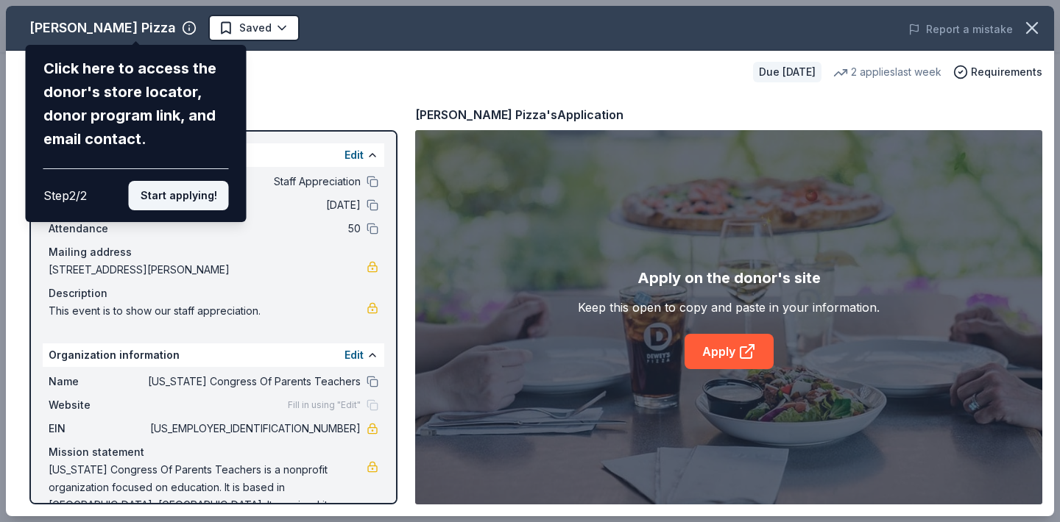
click at [187, 181] on button "Start applying!" at bounding box center [179, 195] width 100 height 29
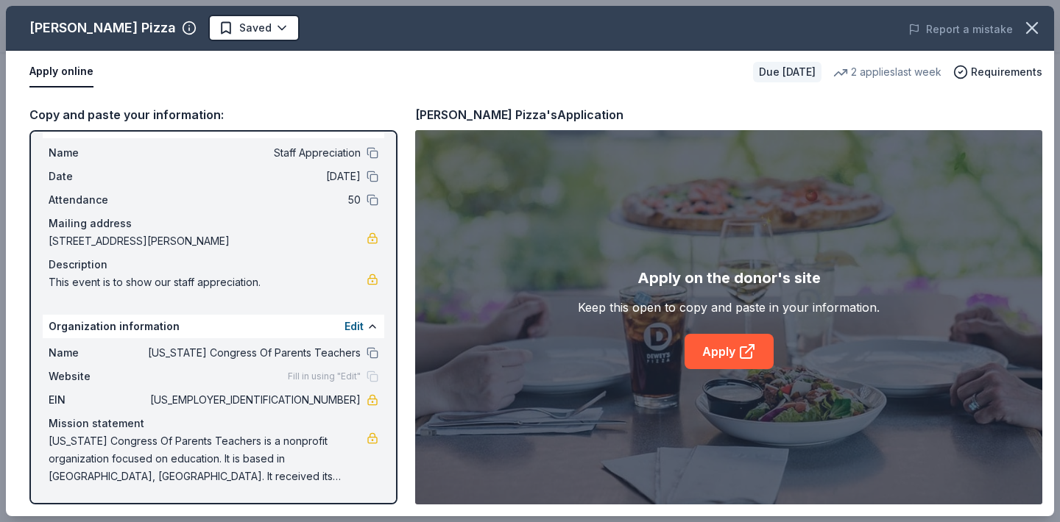
scroll to position [29, 0]
click at [966, 73] on icon "button" at bounding box center [960, 72] width 15 height 15
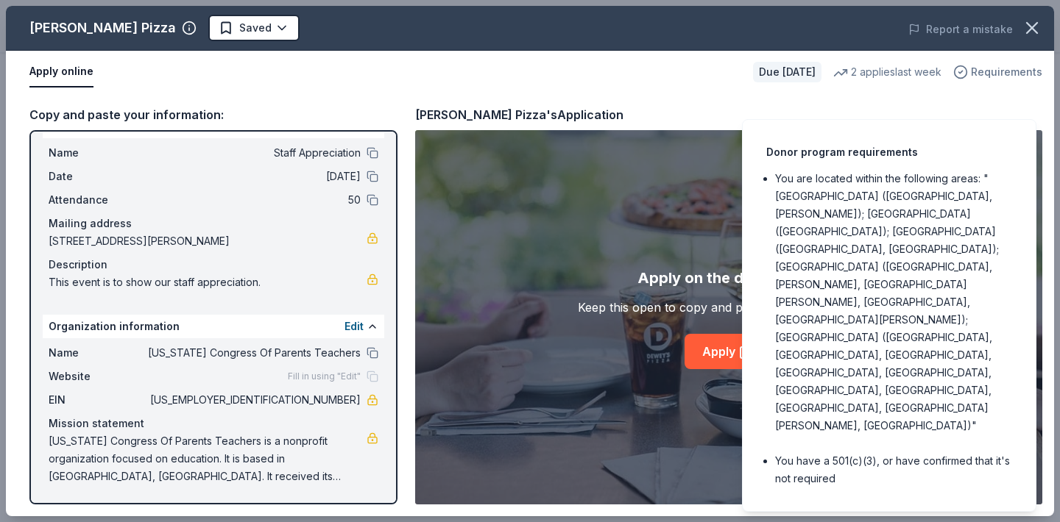
click at [966, 74] on icon "button" at bounding box center [960, 72] width 15 height 15
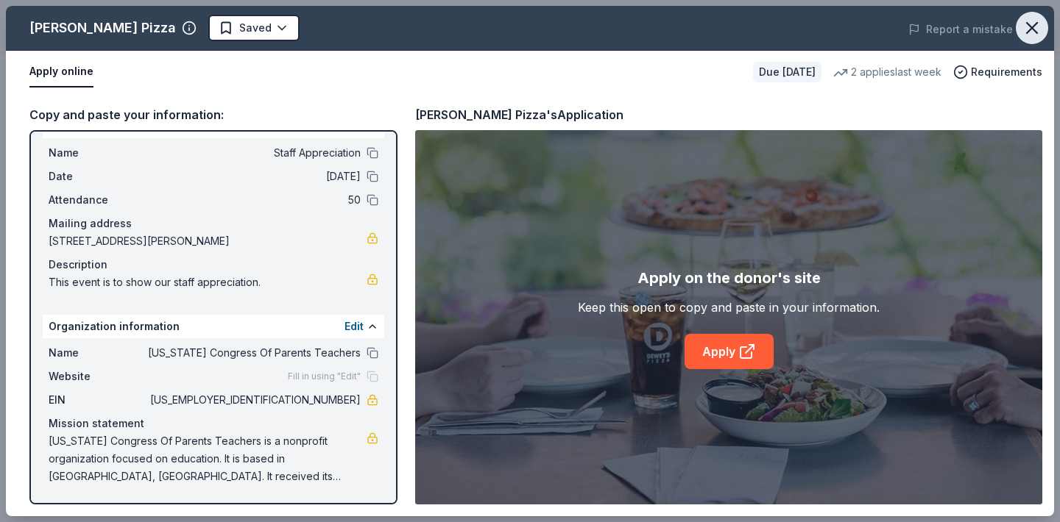
click at [1028, 29] on icon "button" at bounding box center [1031, 28] width 21 height 21
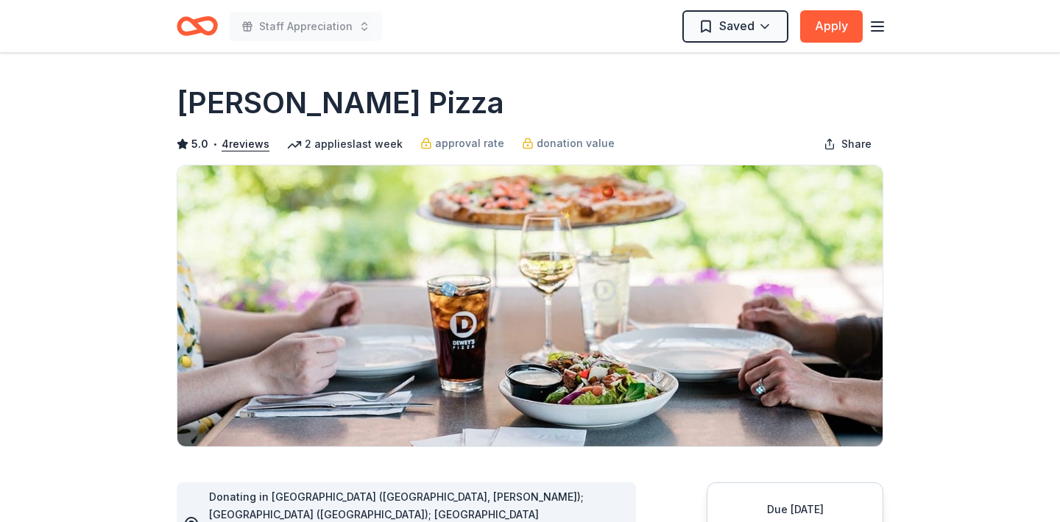
scroll to position [0, 0]
